Goal: Information Seeking & Learning: Learn about a topic

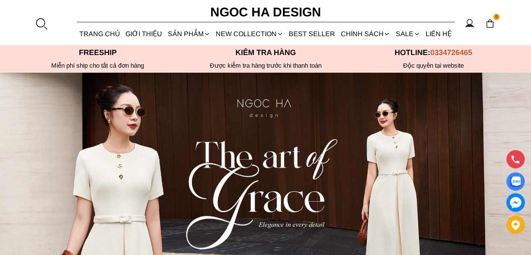
click at [44, 25] on div at bounding box center [41, 23] width 13 height 13
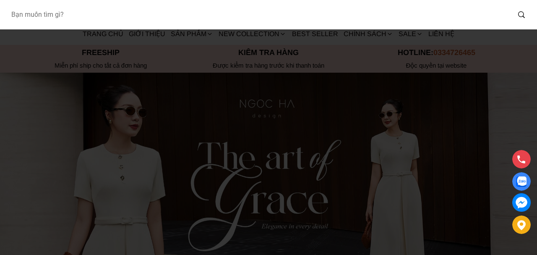
click at [80, 16] on input "Input search Bạn muốn tìm gì?" at bounding box center [257, 14] width 506 height 19
type input "bj142"
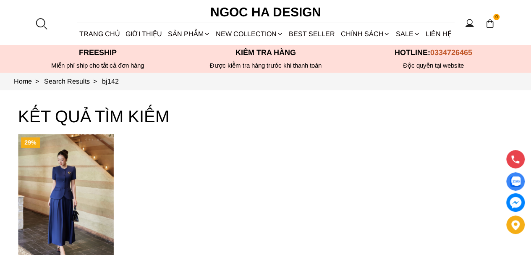
click at [84, 176] on img "Product image - Celeste Set_ Bộ Vest Cổ Tròn Chân Váy Nhún Xòe Màu Xanh Bò BJ142" at bounding box center [66, 198] width 96 height 128
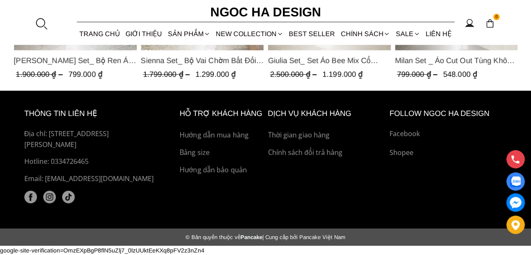
scroll to position [1357, 0]
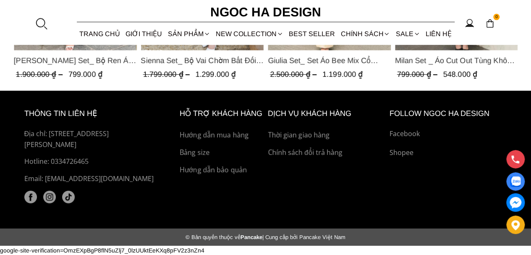
drag, startPoint x: 72, startPoint y: 145, endPoint x: 49, endPoint y: 136, distance: 25.3
click at [49, 136] on p "Địa chỉ: [STREET_ADDRESS][PERSON_NAME]" at bounding box center [92, 138] width 136 height 21
copy p "536 Minh Khai, Vĩnh Tuy, Hai Bà Trưng, Hà Nội"
drag, startPoint x: 75, startPoint y: 158, endPoint x: 58, endPoint y: 160, distance: 16.9
click at [58, 160] on p "Hotline: 0334726465" at bounding box center [92, 161] width 136 height 11
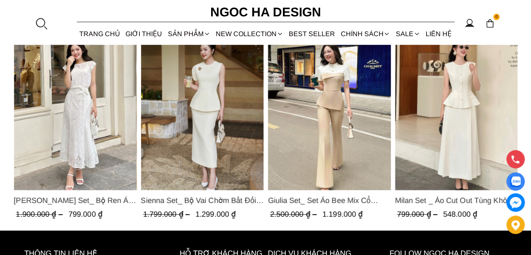
scroll to position [1189, 0]
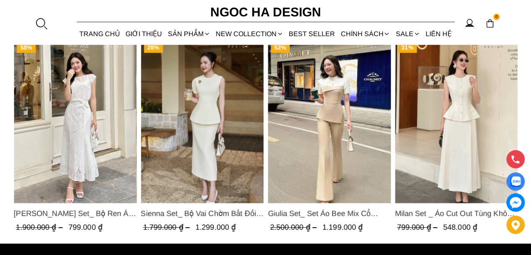
drag, startPoint x: 0, startPoint y: 45, endPoint x: 11, endPoint y: 40, distance: 12.0
click at [0, 45] on section "CÓ THỂ NÀNG SẼ THÍCH 58% Isabella Set_ Bộ Ren Áo Sơ Mi Vai Chờm Chân Váy Đuôi C…" at bounding box center [265, 121] width 531 height 246
click at [88, 29] on link "TRANG CHỦ" at bounding box center [100, 34] width 46 height 22
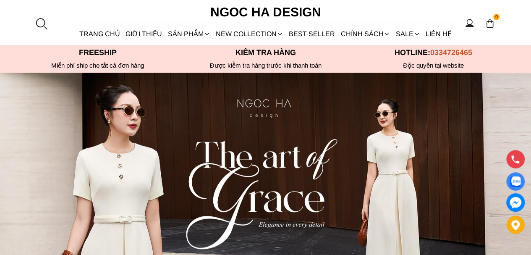
click at [138, 34] on link "GIỚI THIỆU" at bounding box center [144, 34] width 42 height 22
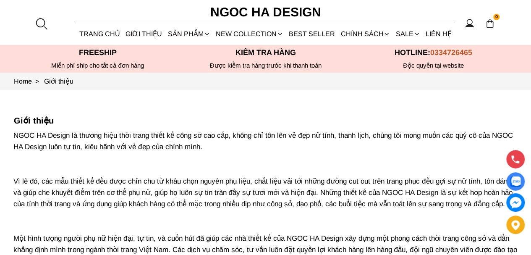
scroll to position [42, 0]
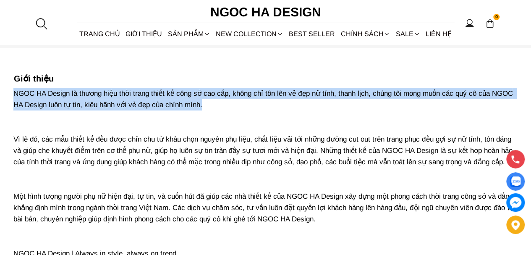
drag, startPoint x: 138, startPoint y: 102, endPoint x: 0, endPoint y: 92, distance: 138.0
click at [0, 92] on section "Giới thiệu NGOC HA Design là thương hiệu thời trang thiết kế công sở cao cấp, k…" at bounding box center [265, 166] width 531 height 236
copy p "NGOC HA Design là thương hiệu thời trang thiết kế công sở cao cấp, không chỉ tô…"
